Goal: Information Seeking & Learning: Find specific fact

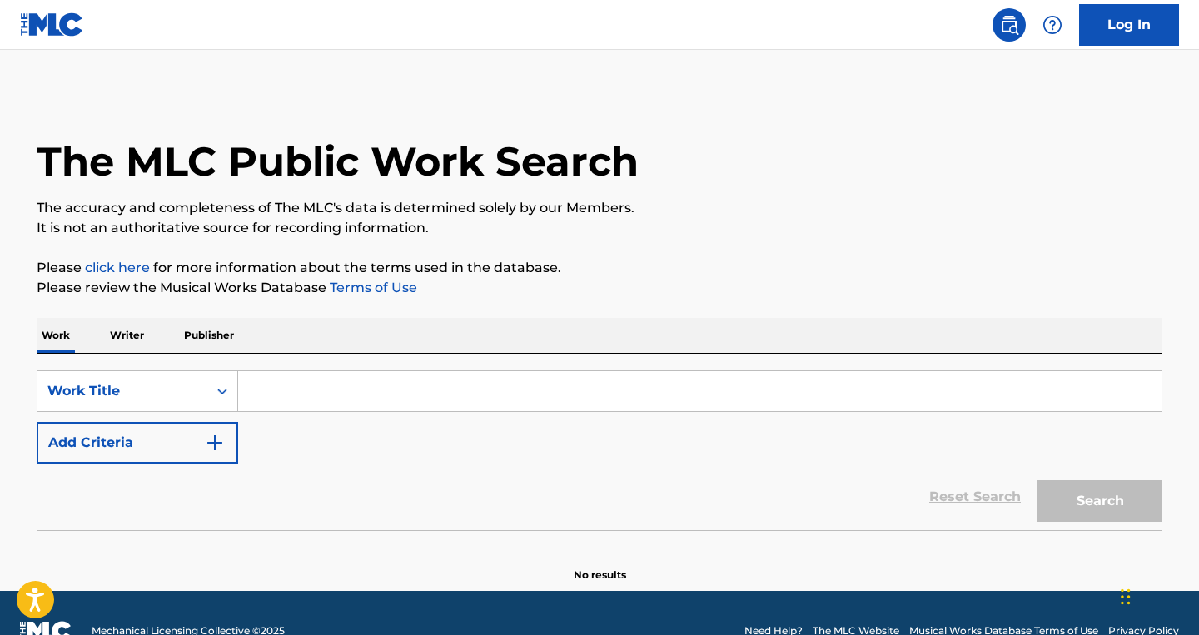
click at [107, 392] on div "Work Title" at bounding box center [122, 391] width 150 height 20
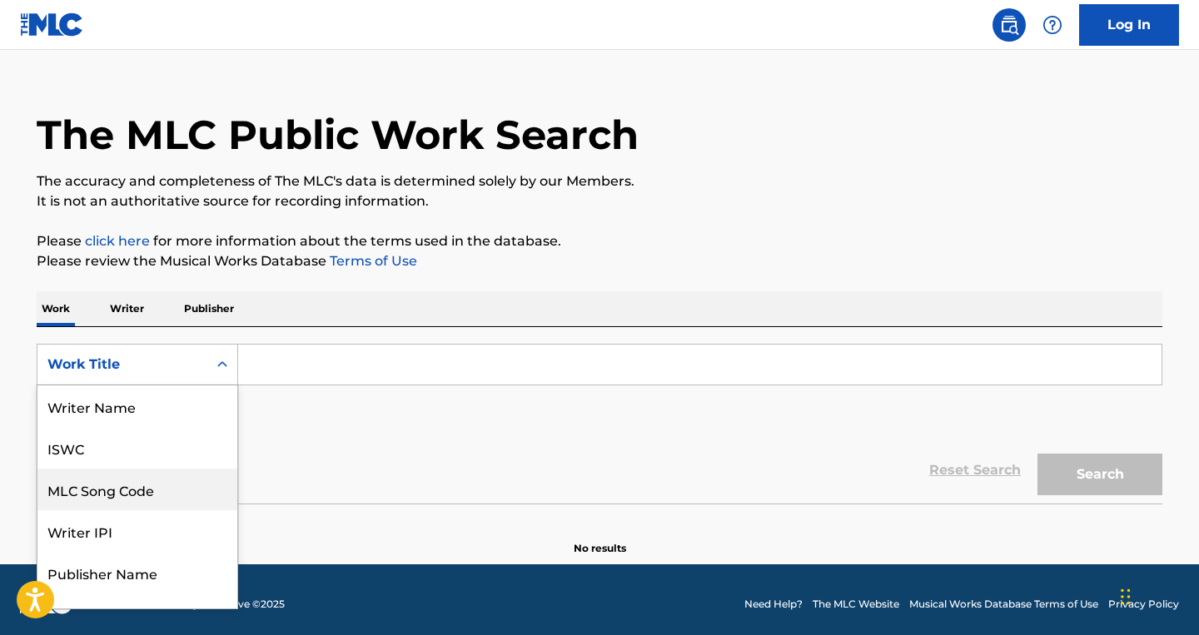
scroll to position [83, 0]
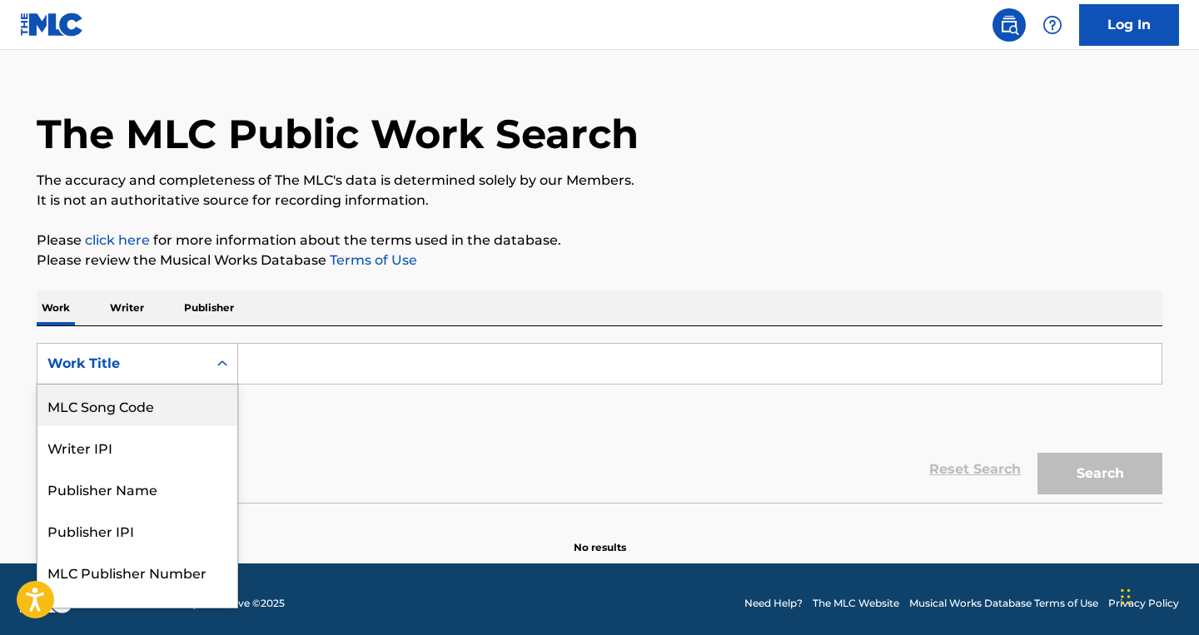
click at [117, 411] on div "MLC Song Code" at bounding box center [137, 406] width 200 height 42
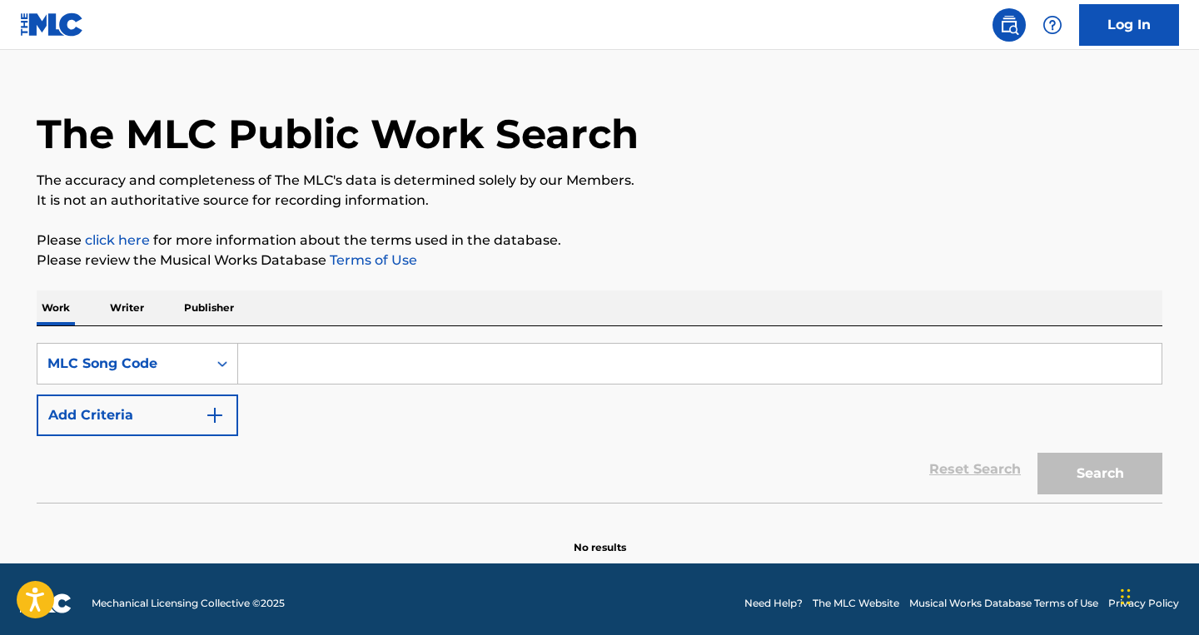
click at [296, 362] on input "Search Form" at bounding box center [699, 364] width 923 height 40
paste input "OM7EST"
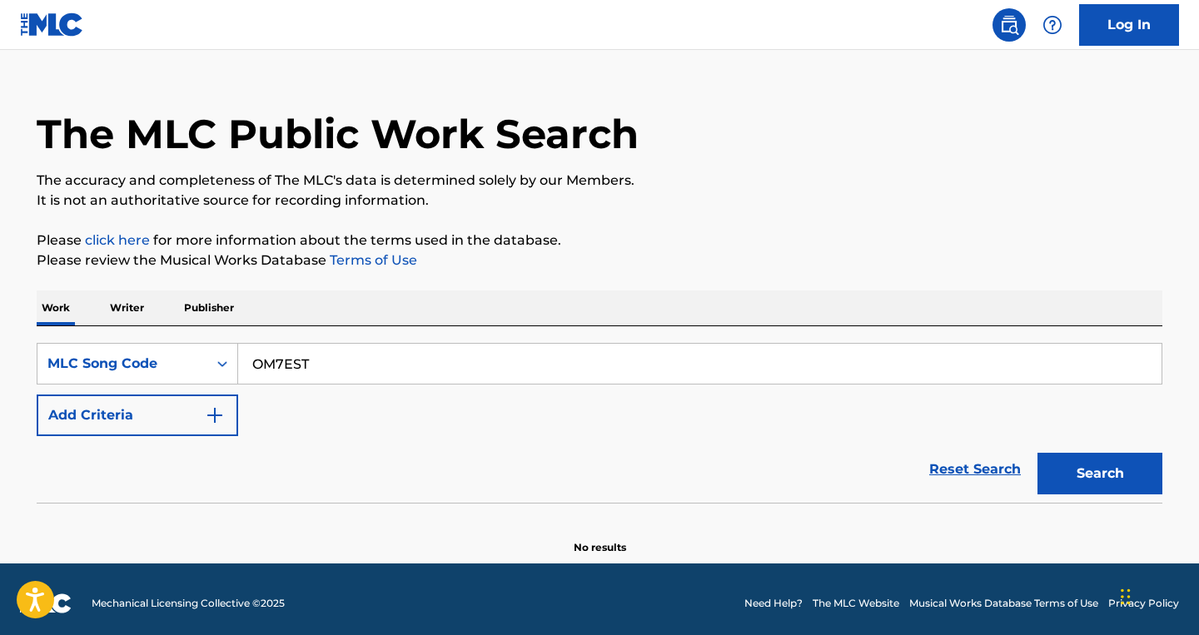
type input "OM7EST"
click at [1037, 453] on button "Search" at bounding box center [1099, 474] width 125 height 42
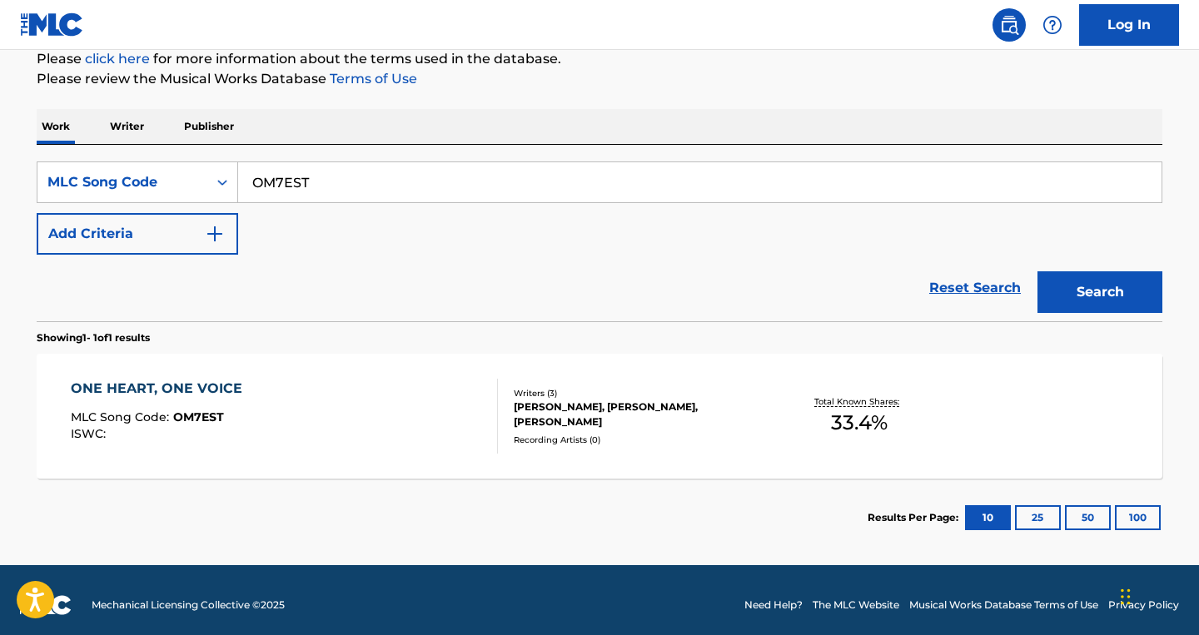
scroll to position [219, 0]
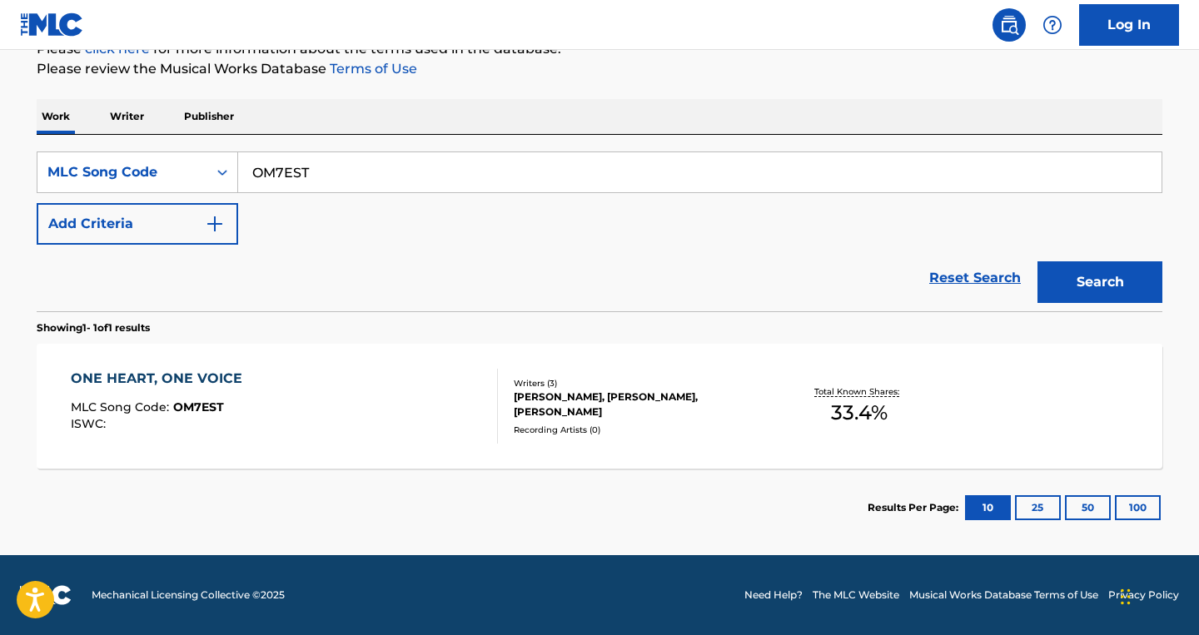
click at [369, 399] on div "ONE HEART, ONE VOICE MLC Song Code : OM7EST ISWC :" at bounding box center [285, 406] width 428 height 75
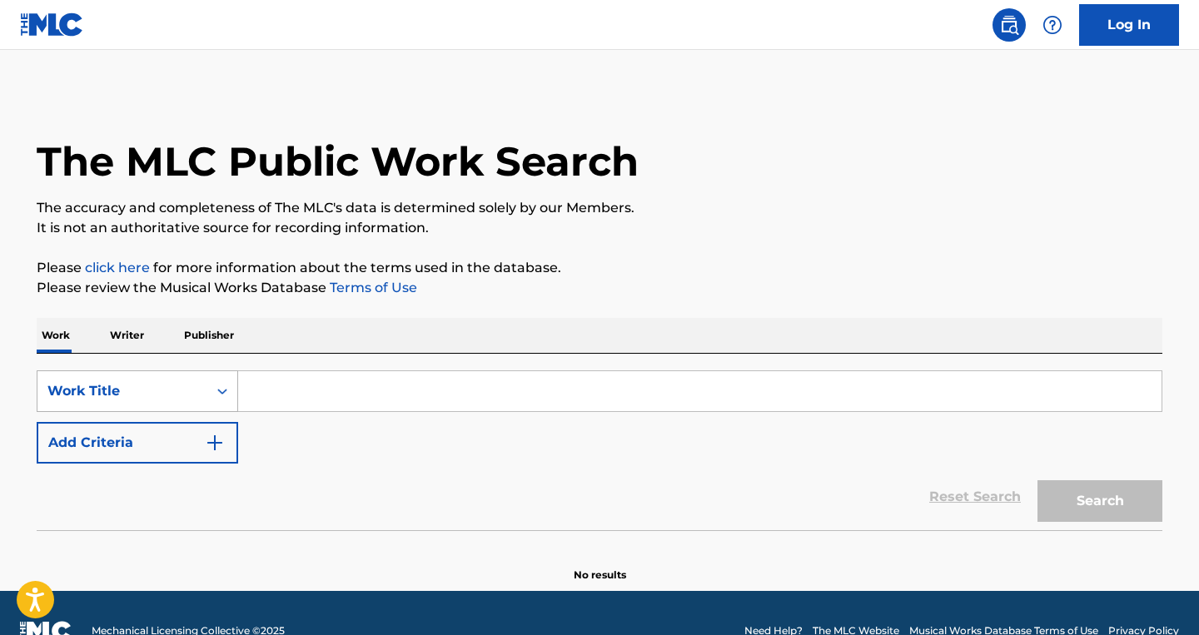
click at [147, 397] on div "Work Title" at bounding box center [122, 392] width 170 height 32
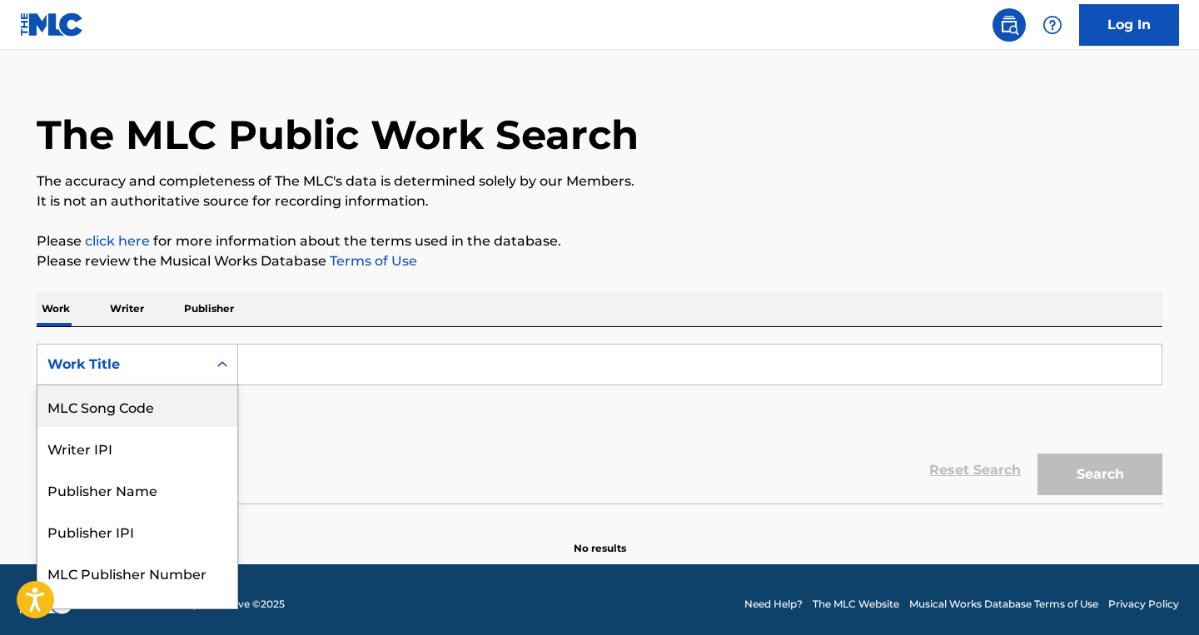
scroll to position [27, 0]
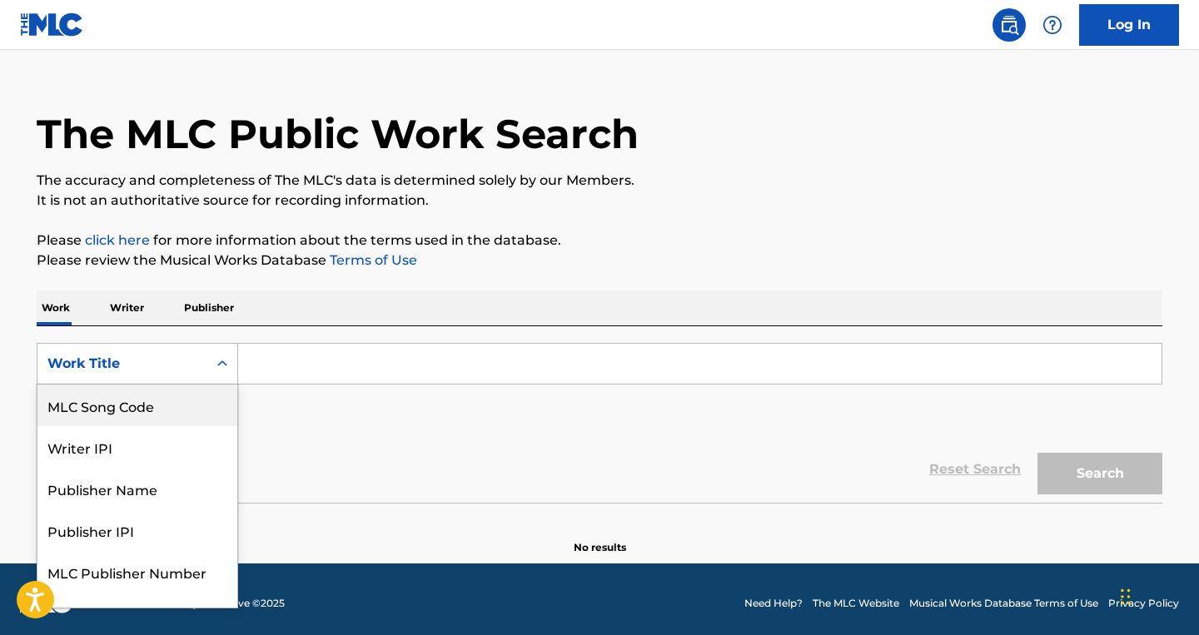
click at [140, 409] on div "MLC Song Code" at bounding box center [137, 406] width 200 height 42
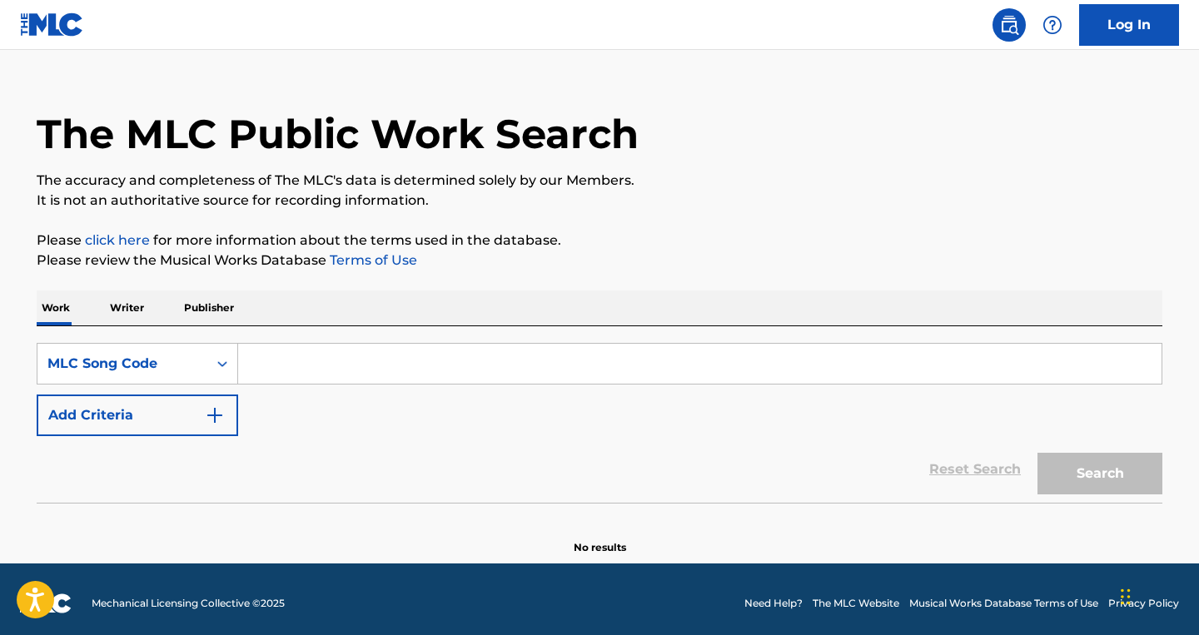
click at [277, 369] on input "Search Form" at bounding box center [699, 364] width 923 height 40
paste input "MVD8JZ"
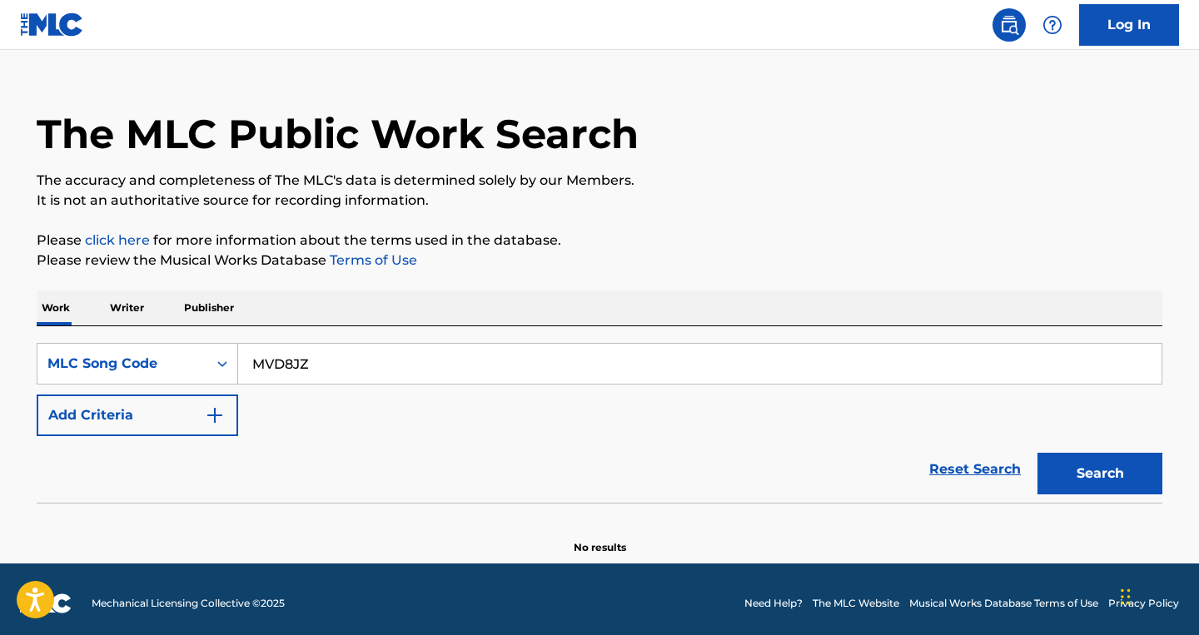
click at [1037, 453] on button "Search" at bounding box center [1099, 474] width 125 height 42
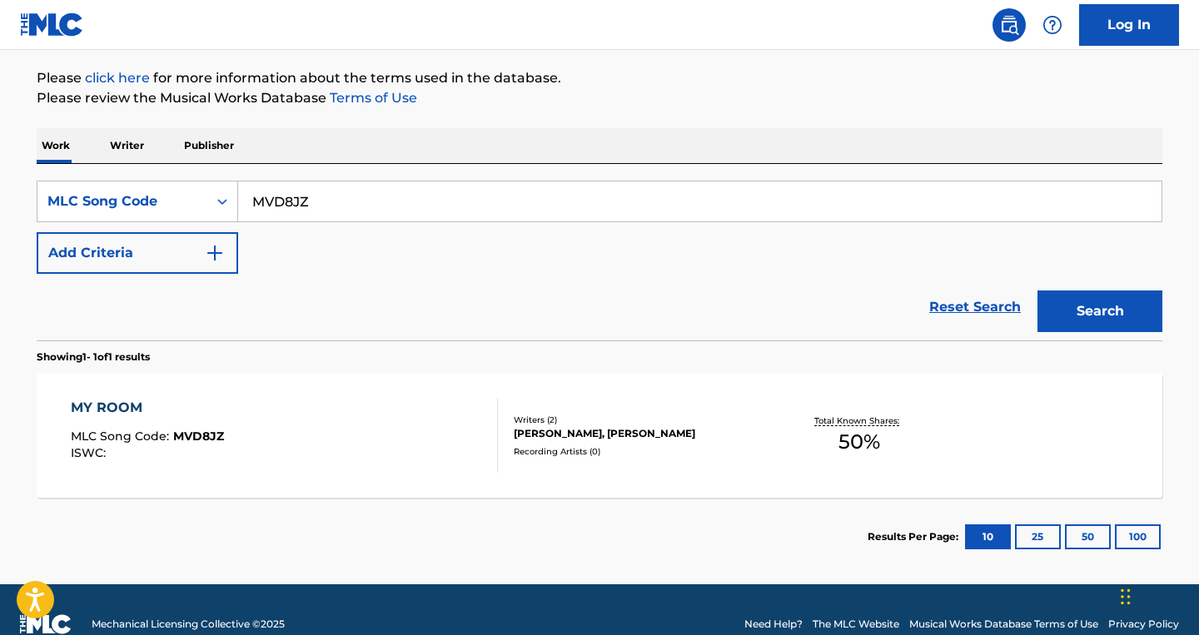
scroll to position [219, 0]
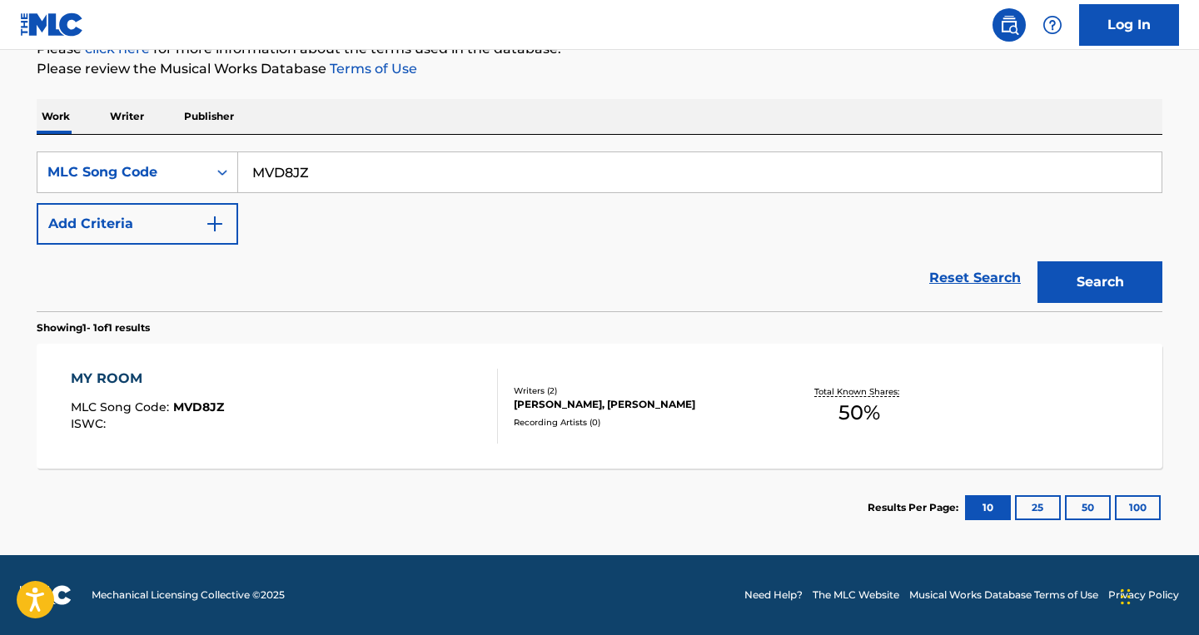
click at [337, 400] on div "MY ROOM MLC Song Code : MVD8JZ ISWC :" at bounding box center [285, 406] width 428 height 75
click at [216, 181] on div "Search Form" at bounding box center [222, 172] width 30 height 30
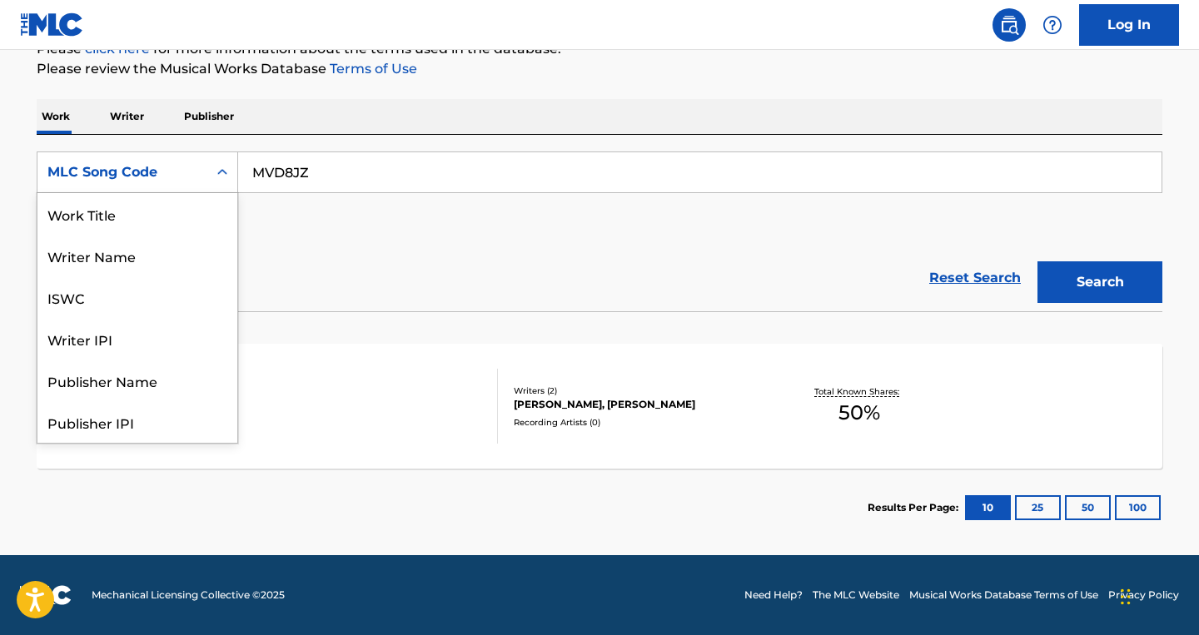
scroll to position [83, 0]
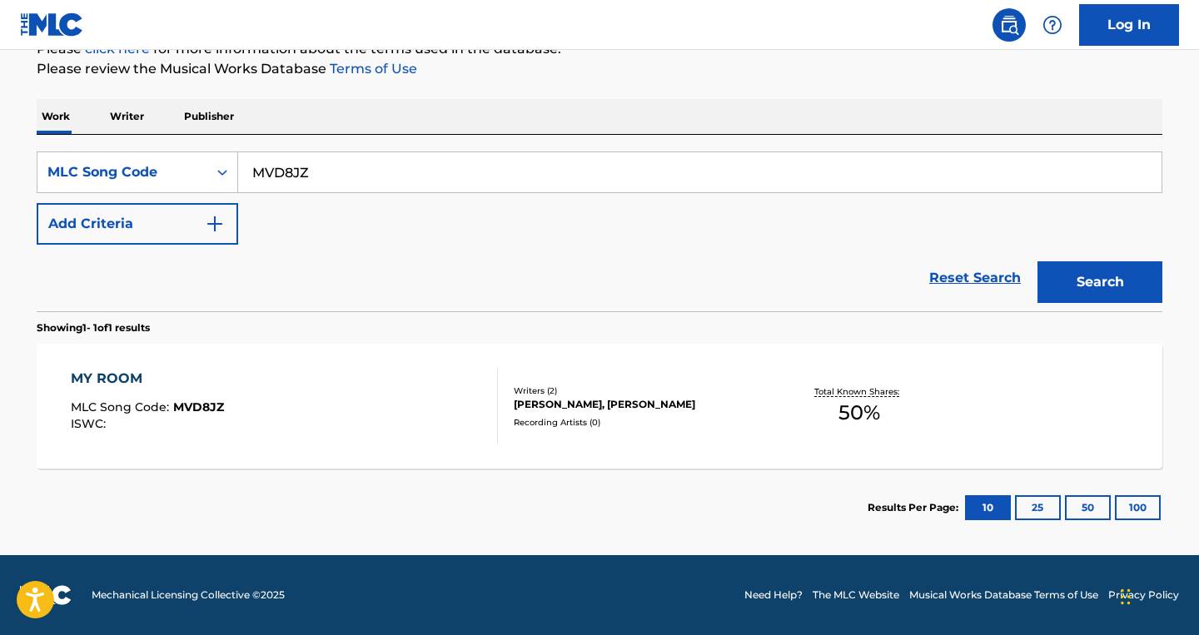
click at [281, 173] on input "MVD8JZ" at bounding box center [699, 172] width 923 height 40
paste input "82530"
type input "M82530"
click at [1037, 261] on button "Search" at bounding box center [1099, 282] width 125 height 42
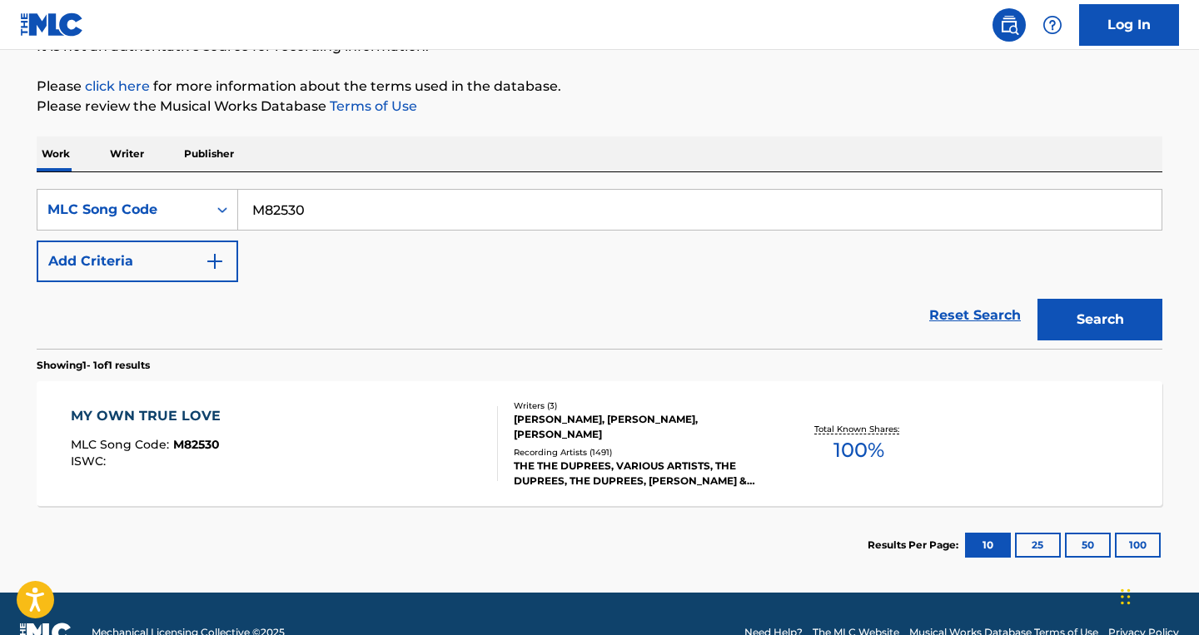
scroll to position [219, 0]
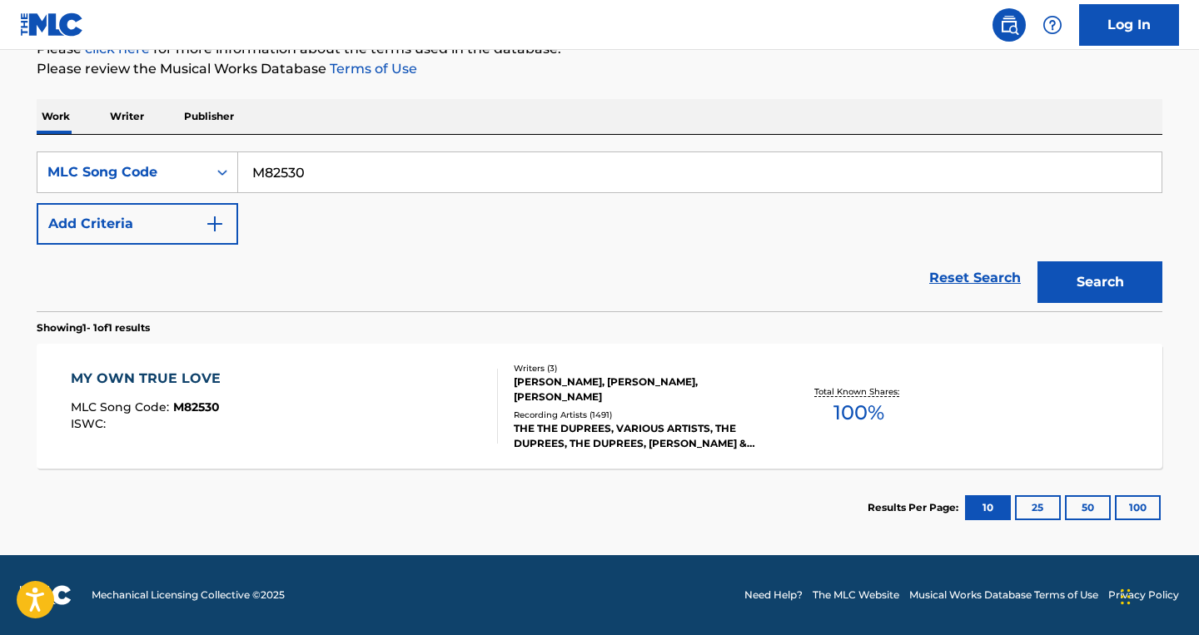
click at [984, 396] on div "MY OWN TRUE LOVE MLC Song Code : M82530 ISWC : Writers ( 3 ) MAX STEINER, MACK …" at bounding box center [600, 406] width 1126 height 125
